Goal: Task Accomplishment & Management: Use online tool/utility

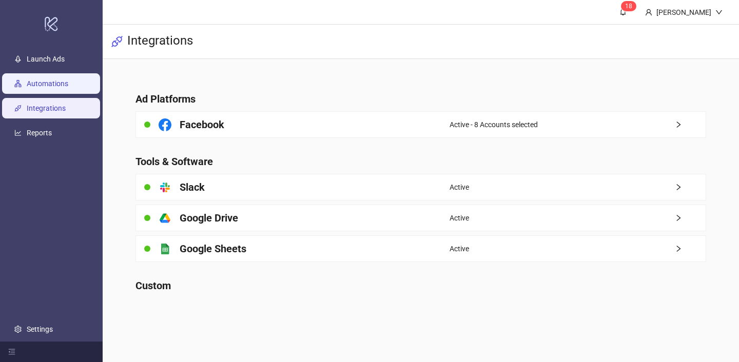
click at [68, 86] on link "Automations" at bounding box center [48, 84] width 42 height 8
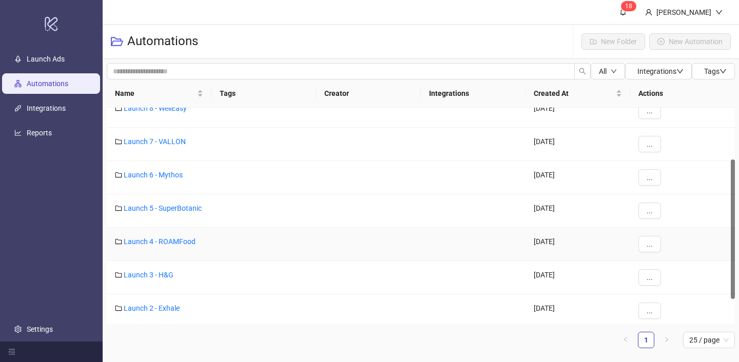
scroll to position [77, 0]
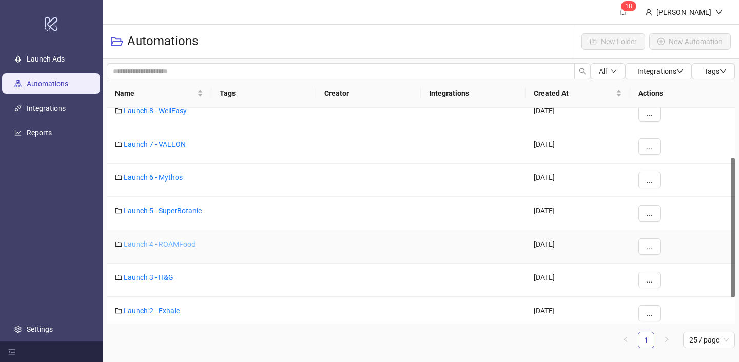
click at [170, 243] on link "Launch 4 - ROAMFood" at bounding box center [160, 244] width 72 height 8
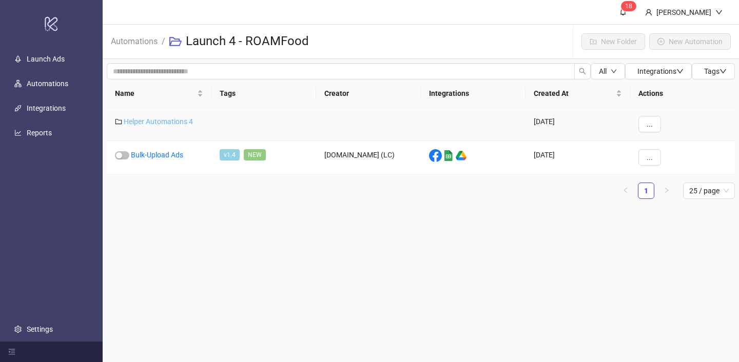
click at [173, 119] on link "Helper Automations 4" at bounding box center [158, 122] width 69 height 8
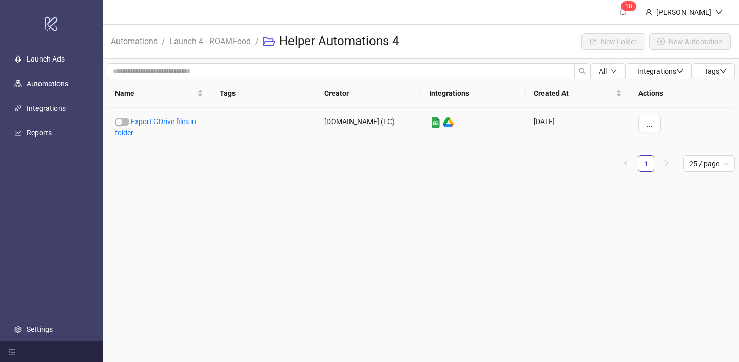
click at [173, 119] on link "Export GDrive files in folder" at bounding box center [155, 127] width 81 height 19
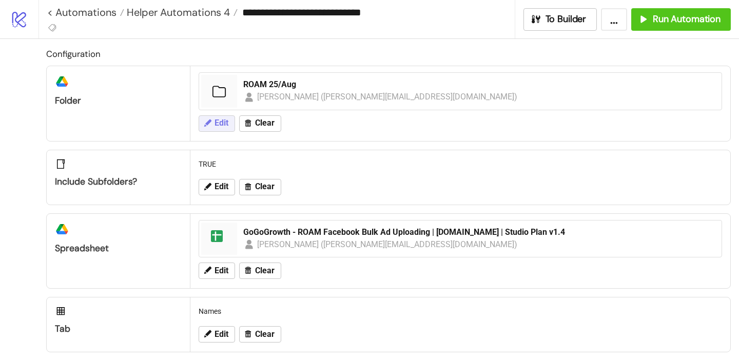
click at [234, 127] on button "Edit" at bounding box center [217, 123] width 36 height 16
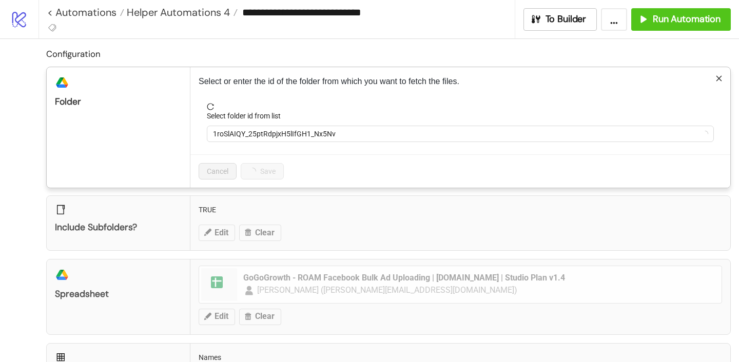
click at [253, 144] on form "Select folder id from list 1roSlAIQY_25ptRdpjxH5lIfGH1_Nx5Nv" at bounding box center [460, 128] width 523 height 51
click at [249, 134] on span "1roSlAIQY_25ptRdpjxH5lIfGH1_Nx5Nv" at bounding box center [460, 133] width 495 height 15
click at [249, 134] on span "ROAM 25/Aug" at bounding box center [460, 133] width 495 height 15
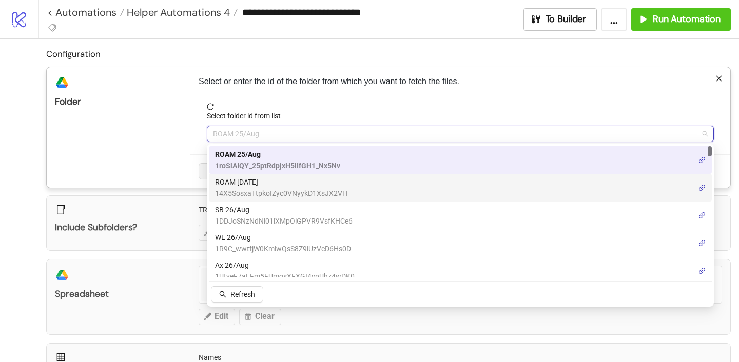
click at [242, 195] on span "14X5SosxaTtpkoIZyc0VNyykD1XsJX2VH" at bounding box center [281, 193] width 132 height 11
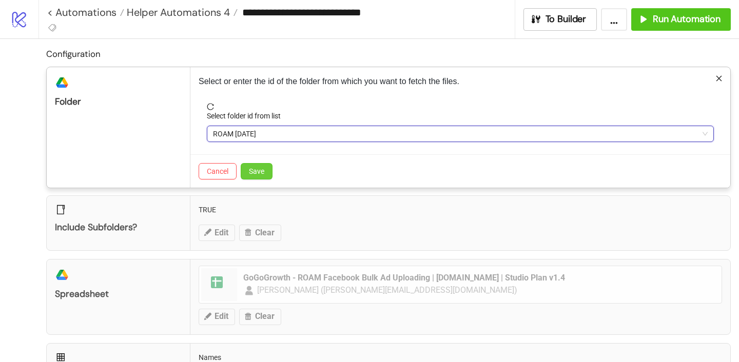
click at [255, 168] on span "Save" at bounding box center [256, 171] width 15 height 8
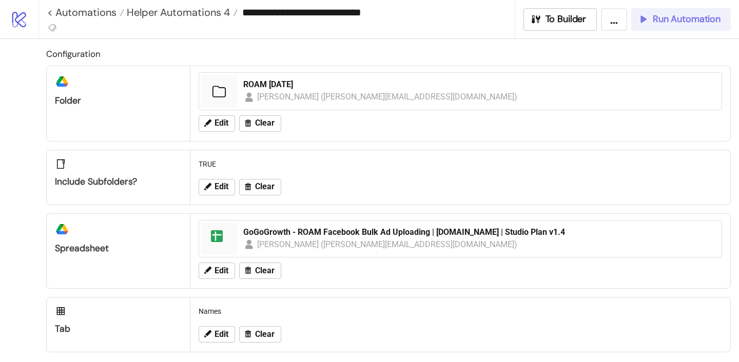
click at [693, 22] on span "Run Automation" at bounding box center [687, 19] width 68 height 12
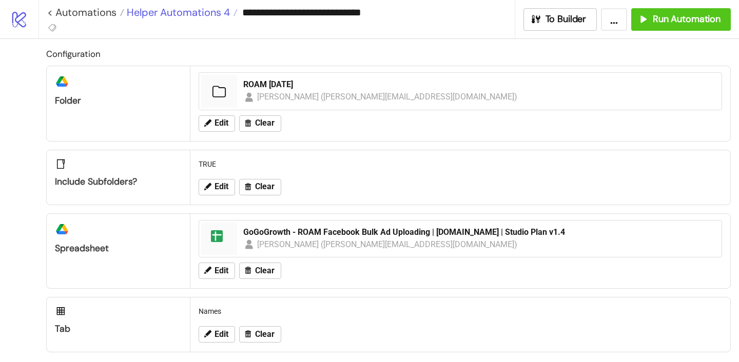
click at [194, 16] on span "Helper Automations 4" at bounding box center [177, 12] width 106 height 13
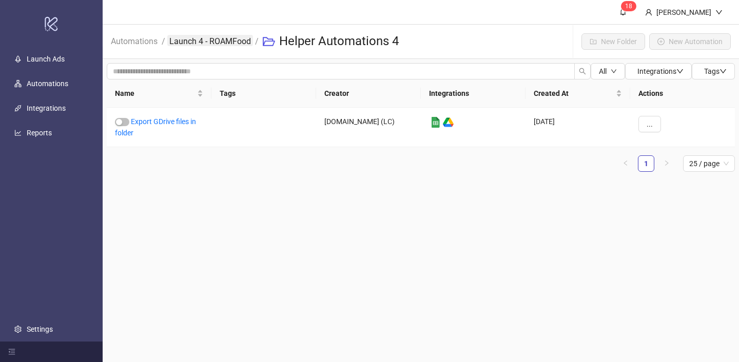
click at [212, 43] on link "Launch 4 - ROAMFood" at bounding box center [210, 40] width 86 height 11
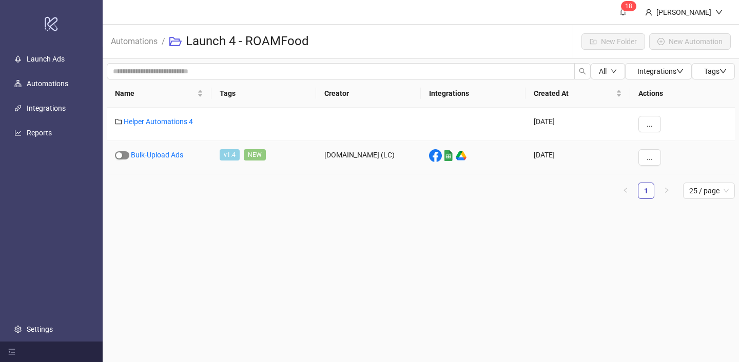
click at [121, 153] on div "button" at bounding box center [119, 155] width 6 height 6
click at [151, 153] on link "Bulk-Upload Ads" at bounding box center [157, 155] width 52 height 8
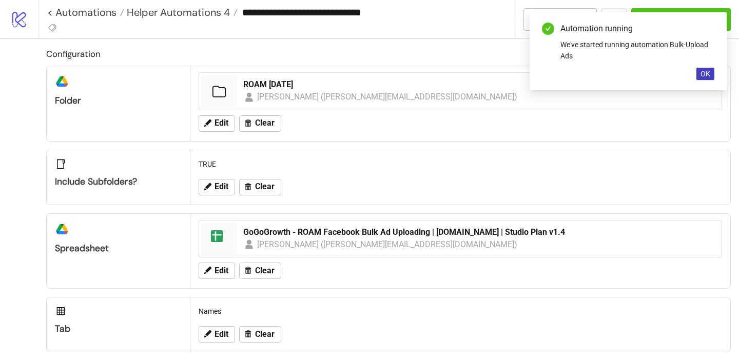
type input "**********"
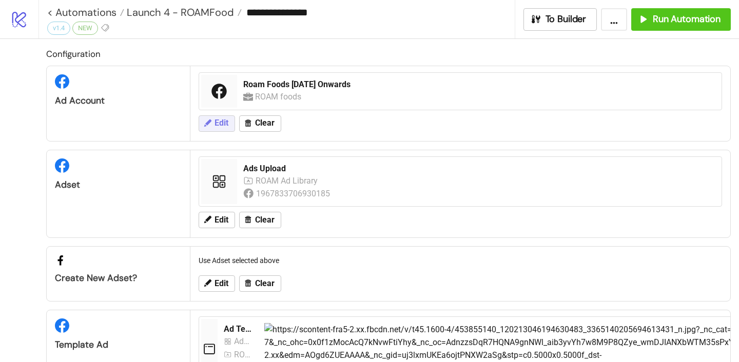
click at [210, 126] on icon at bounding box center [207, 123] width 9 height 9
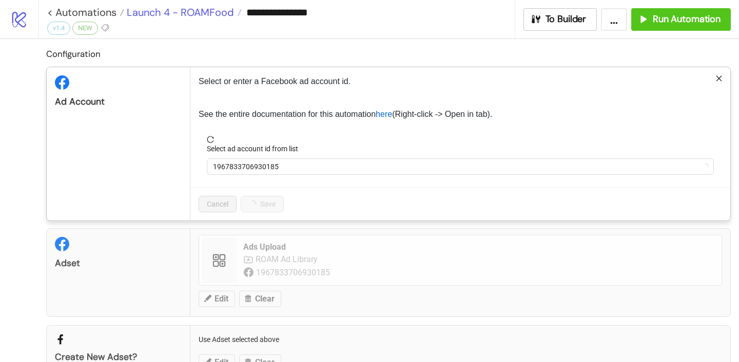
click at [182, 14] on div "**********" at bounding box center [369, 181] width 739 height 362
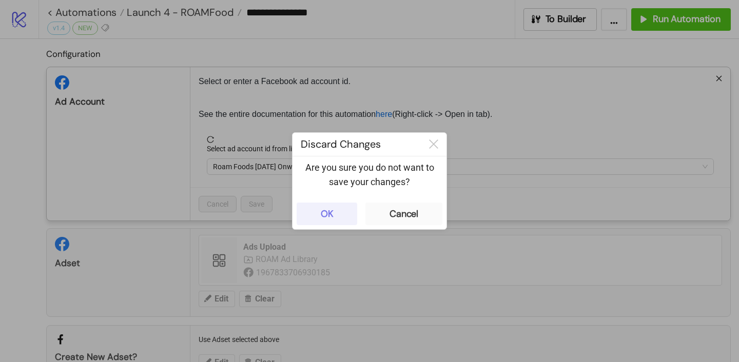
click at [344, 218] on button "OK" at bounding box center [327, 214] width 61 height 23
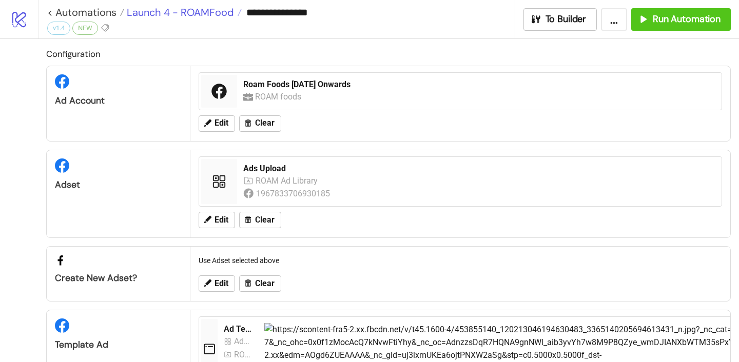
click at [212, 14] on span "Launch 4 - ROAMFood" at bounding box center [179, 12] width 110 height 13
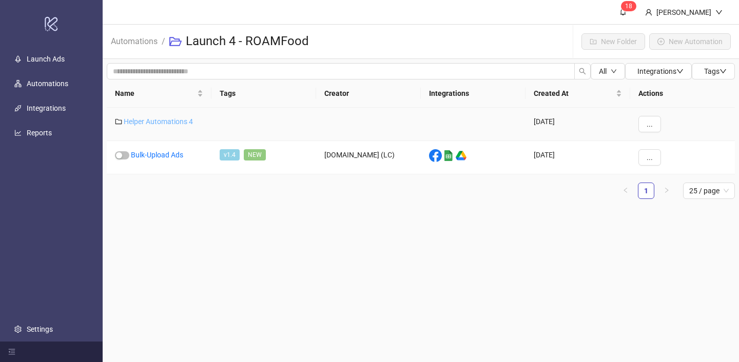
click at [167, 121] on link "Helper Automations 4" at bounding box center [158, 122] width 69 height 8
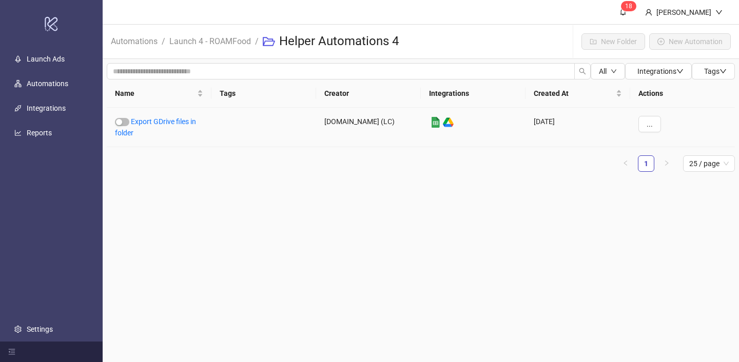
click at [167, 121] on link "Export GDrive files in folder" at bounding box center [155, 127] width 81 height 19
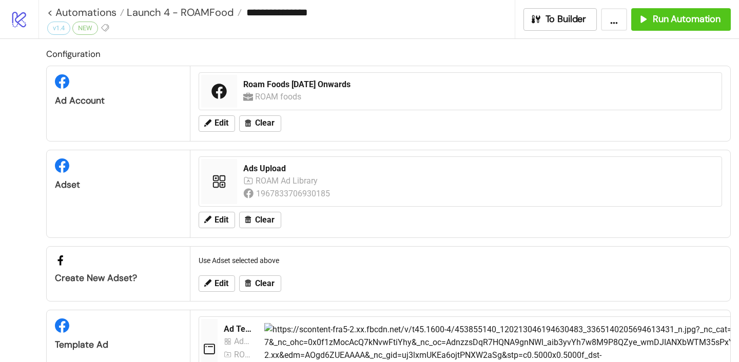
type input "**********"
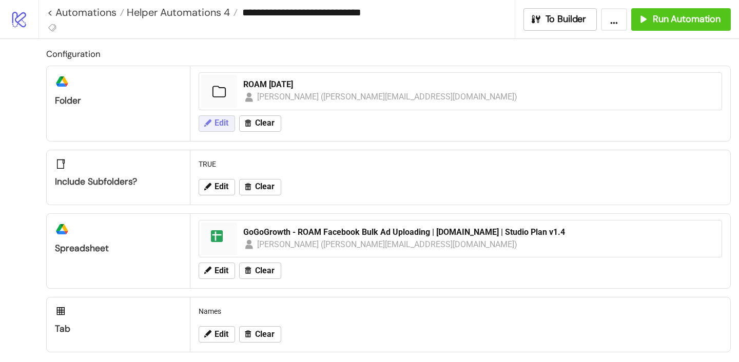
click at [217, 120] on span "Edit" at bounding box center [221, 123] width 14 height 9
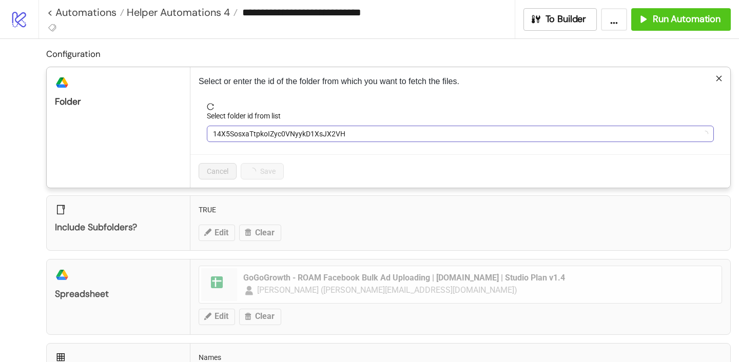
click at [242, 131] on span "14X5SosxaTtpkoIZyc0VNyykD1XsJX2VH" at bounding box center [460, 133] width 495 height 15
click at [242, 131] on span "ROAM [DATE]" at bounding box center [460, 133] width 495 height 15
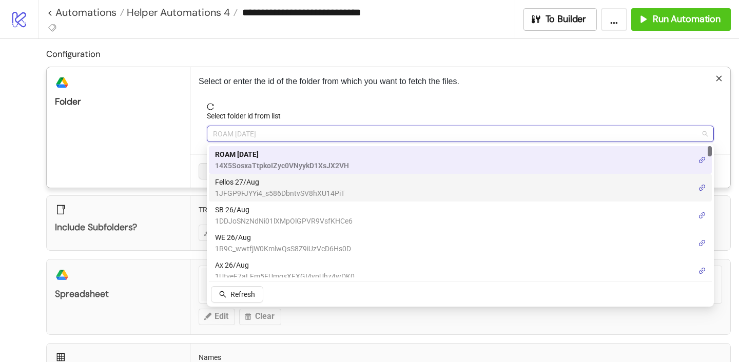
click at [251, 185] on span "Fellos 27/Aug" at bounding box center [280, 182] width 130 height 11
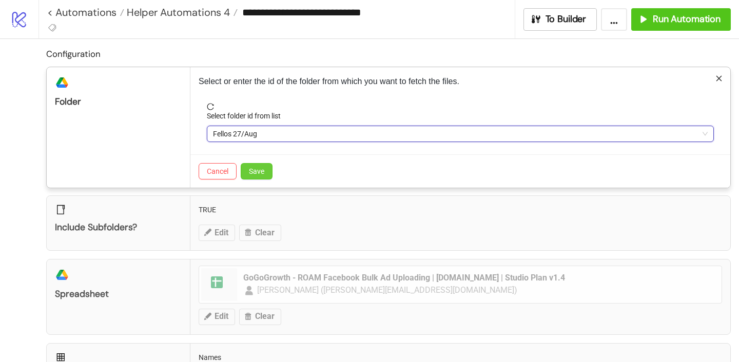
click at [262, 173] on span "Save" at bounding box center [256, 171] width 15 height 8
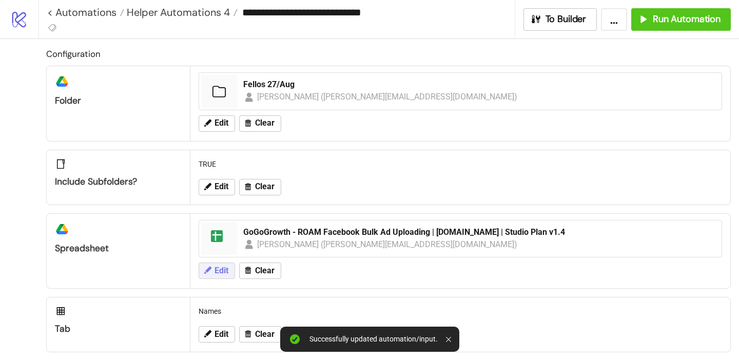
click at [225, 270] on span "Edit" at bounding box center [221, 270] width 14 height 9
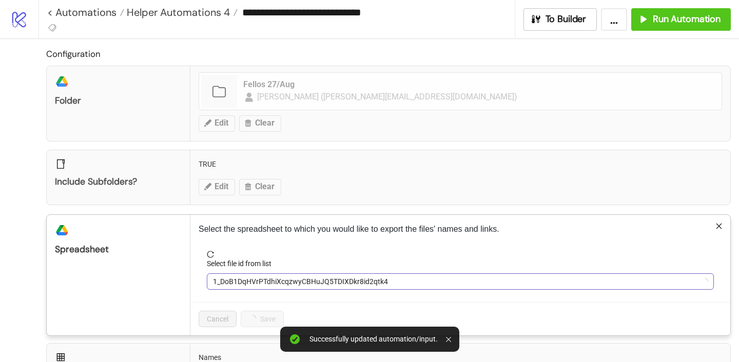
click at [275, 279] on span "1_DoB1DqHVrPTdhiXcqzwyCBHuJQ5TDIXDkr8id2qtk4" at bounding box center [460, 281] width 495 height 15
click at [275, 279] on span "GoGoGrowth - ROAM Facebook Bulk Ad Uploading | [DOMAIN_NAME] | Studio Plan v1.4" at bounding box center [460, 281] width 495 height 15
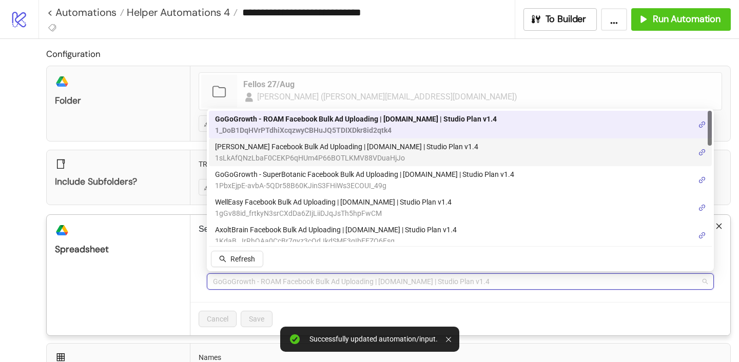
click at [275, 154] on span "1sLkAfQNzLbaF0CEKP6qHUm4P66BOTLKMV88VDuaHjJo" at bounding box center [346, 157] width 263 height 11
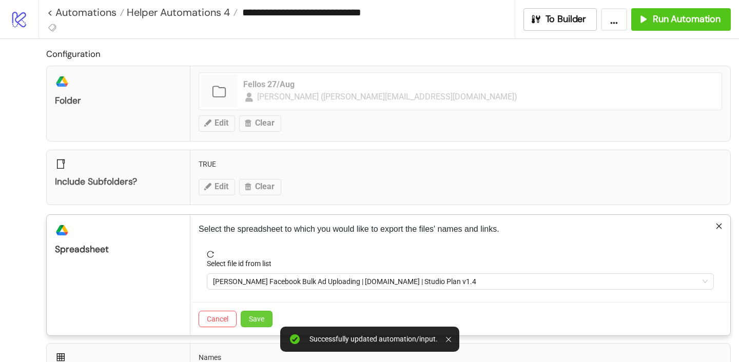
click at [263, 318] on span "Save" at bounding box center [256, 319] width 15 height 8
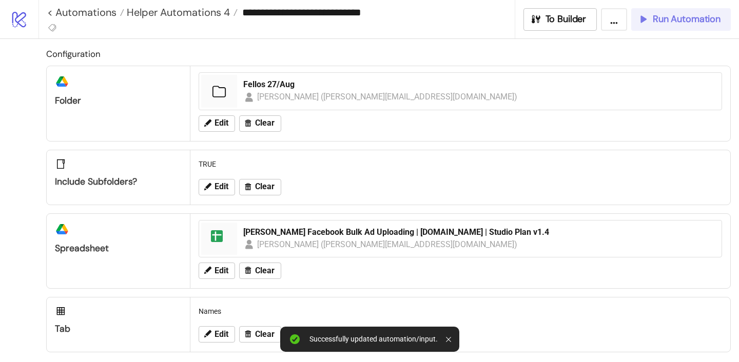
click at [649, 15] on div "Run Automation" at bounding box center [678, 19] width 83 height 12
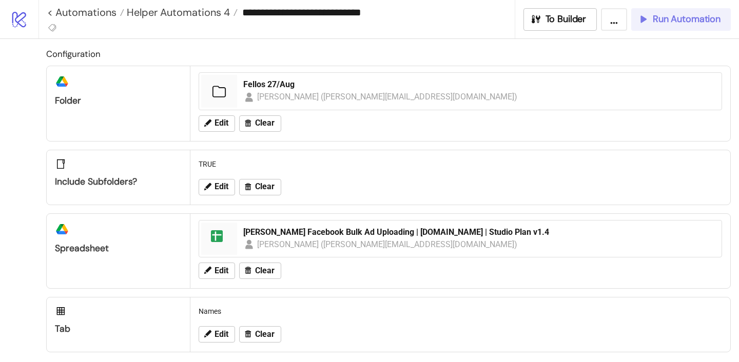
click at [670, 14] on span "Run Automation" at bounding box center [687, 19] width 68 height 12
